Goal: Check status: Check status

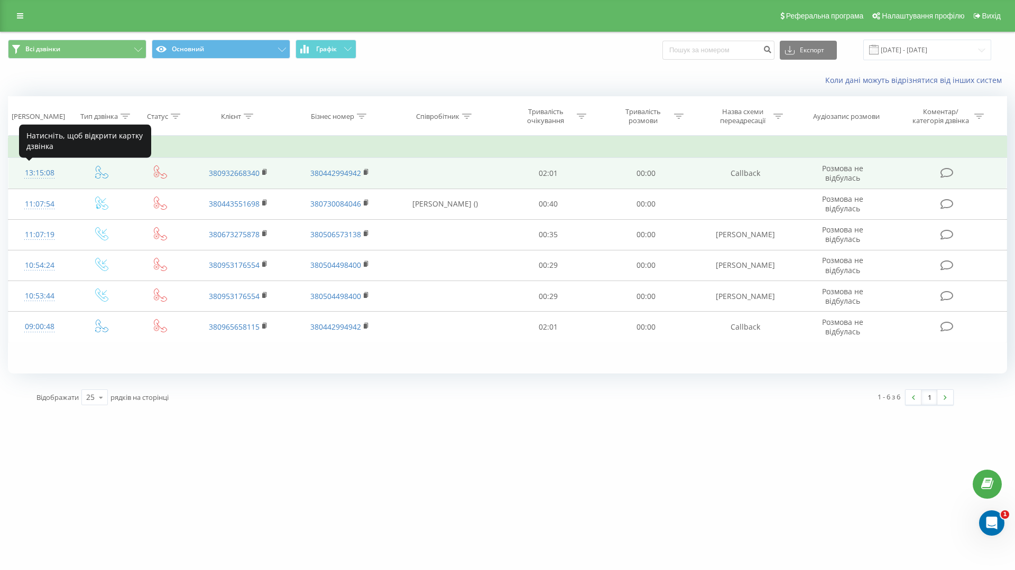
click at [32, 173] on div "13:15:08" at bounding box center [39, 173] width 41 height 21
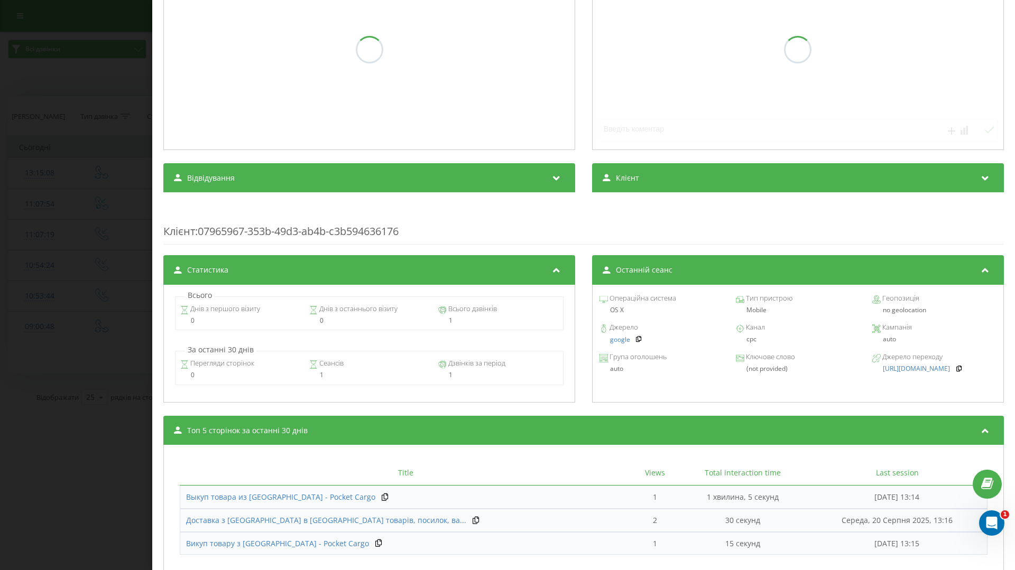
scroll to position [237, 0]
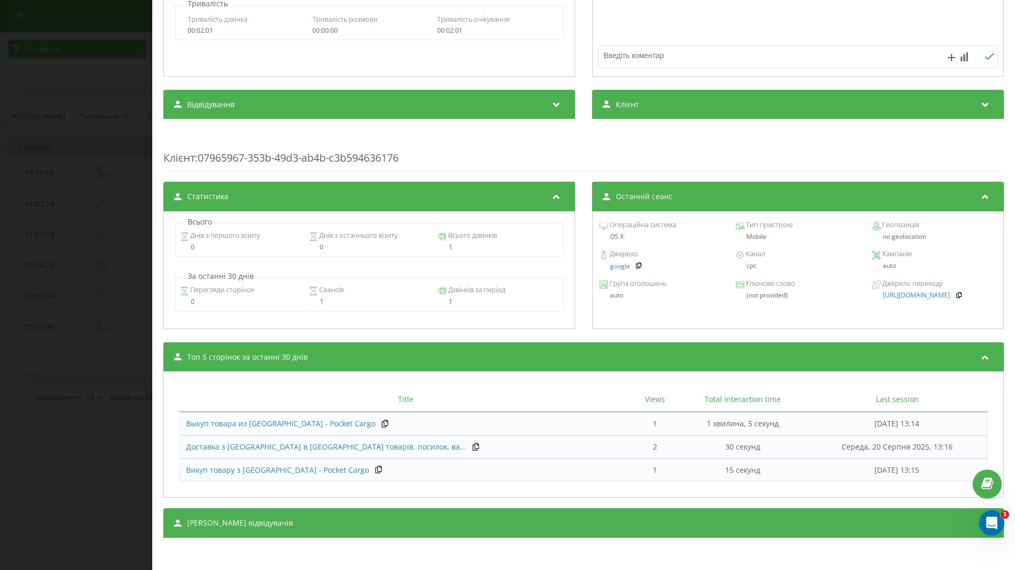
click at [70, 297] on div "Дзвінок : ua7_-1755684908.1436063 Транскрипція Для AI-аналізу майбутніх дзвінкі…" at bounding box center [507, 285] width 1015 height 570
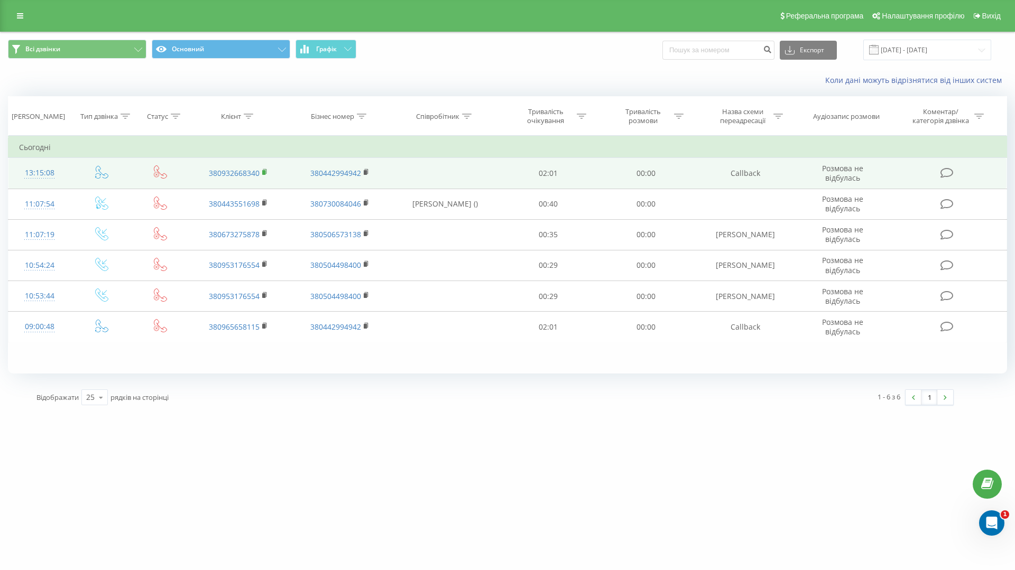
click at [264, 170] on icon at bounding box center [265, 172] width 6 height 7
